Goal: Task Accomplishment & Management: Manage account settings

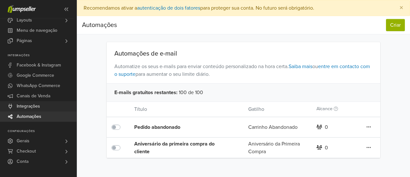
click at [38, 105] on span "Integrações" at bounding box center [28, 106] width 23 height 10
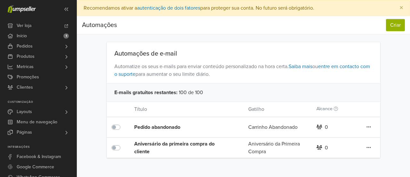
click at [165, 127] on div "Pedido abandonado" at bounding box center [179, 127] width 91 height 8
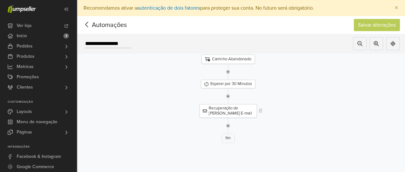
drag, startPoint x: 339, startPoint y: 128, endPoint x: 248, endPoint y: 116, distance: 91.7
click at [307, 106] on div "Recuperação de Pedido Abandonado E-mail" at bounding box center [228, 110] width 270 height 13
click at [224, 109] on div "Recuperação de Pedido Abandonado E-mail" at bounding box center [228, 110] width 57 height 13
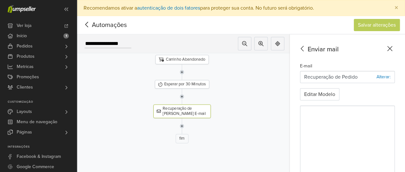
click at [115, 22] on span "Automações" at bounding box center [99, 25] width 35 height 10
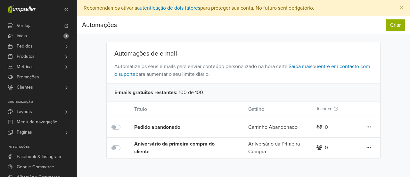
click at [180, 142] on div "Aniversário da primeira compra do cliente" at bounding box center [179, 147] width 91 height 15
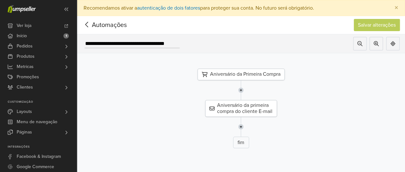
click at [113, 22] on span "Automações" at bounding box center [99, 25] width 35 height 10
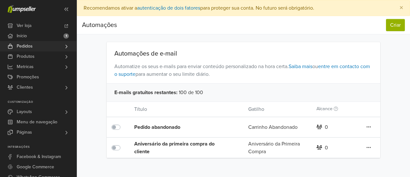
click at [40, 45] on link "Pedidos" at bounding box center [38, 46] width 77 height 10
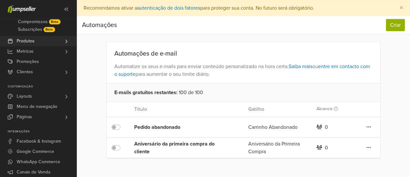
click at [33, 40] on span "Produtos" at bounding box center [26, 41] width 18 height 10
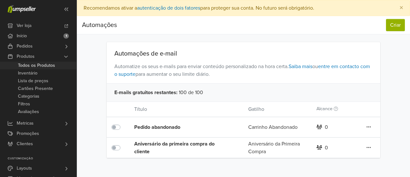
click at [46, 63] on span "Todos os Produtos" at bounding box center [36, 66] width 37 height 8
